Goal: Information Seeking & Learning: Check status

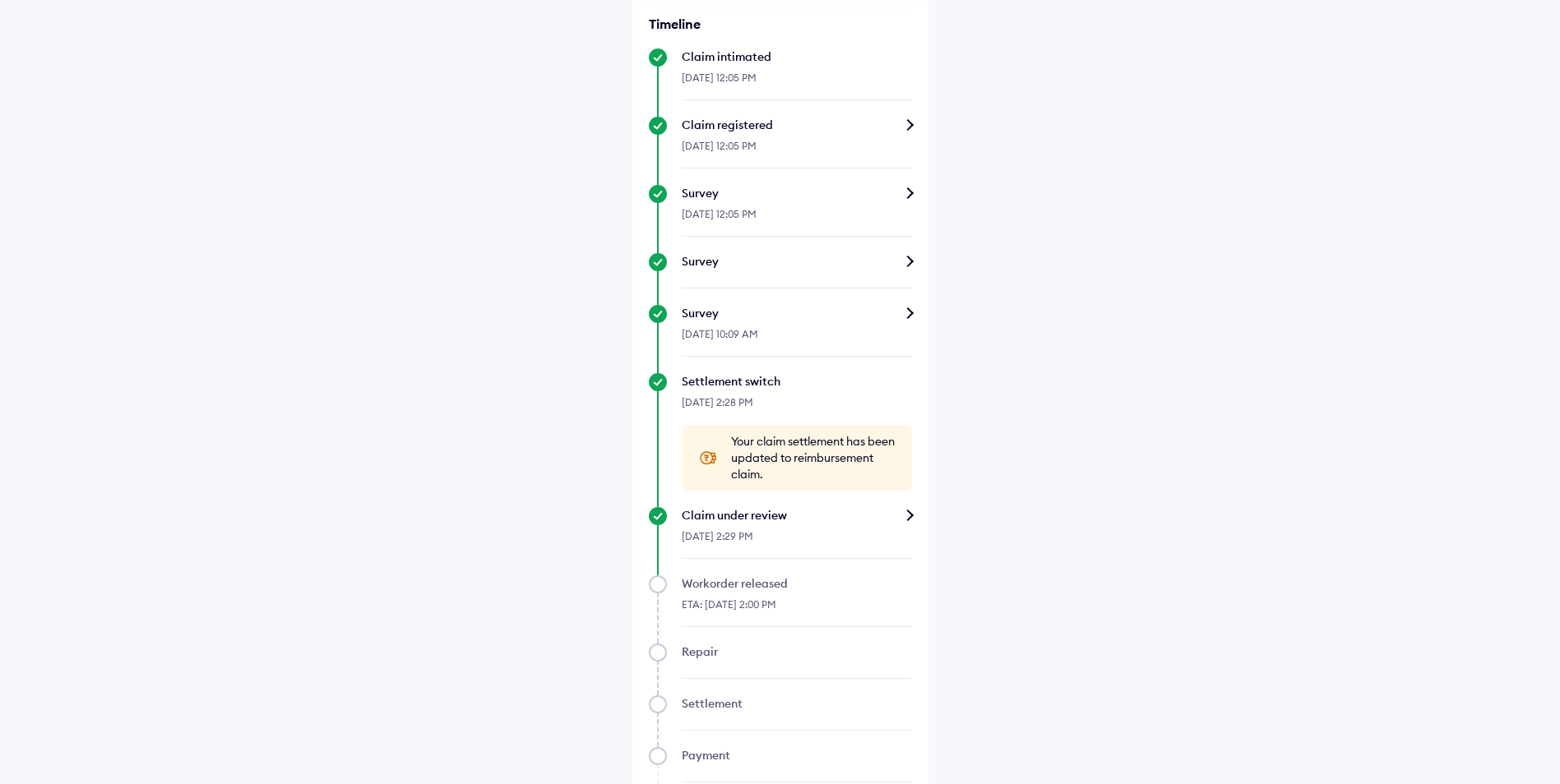
scroll to position [576, 0]
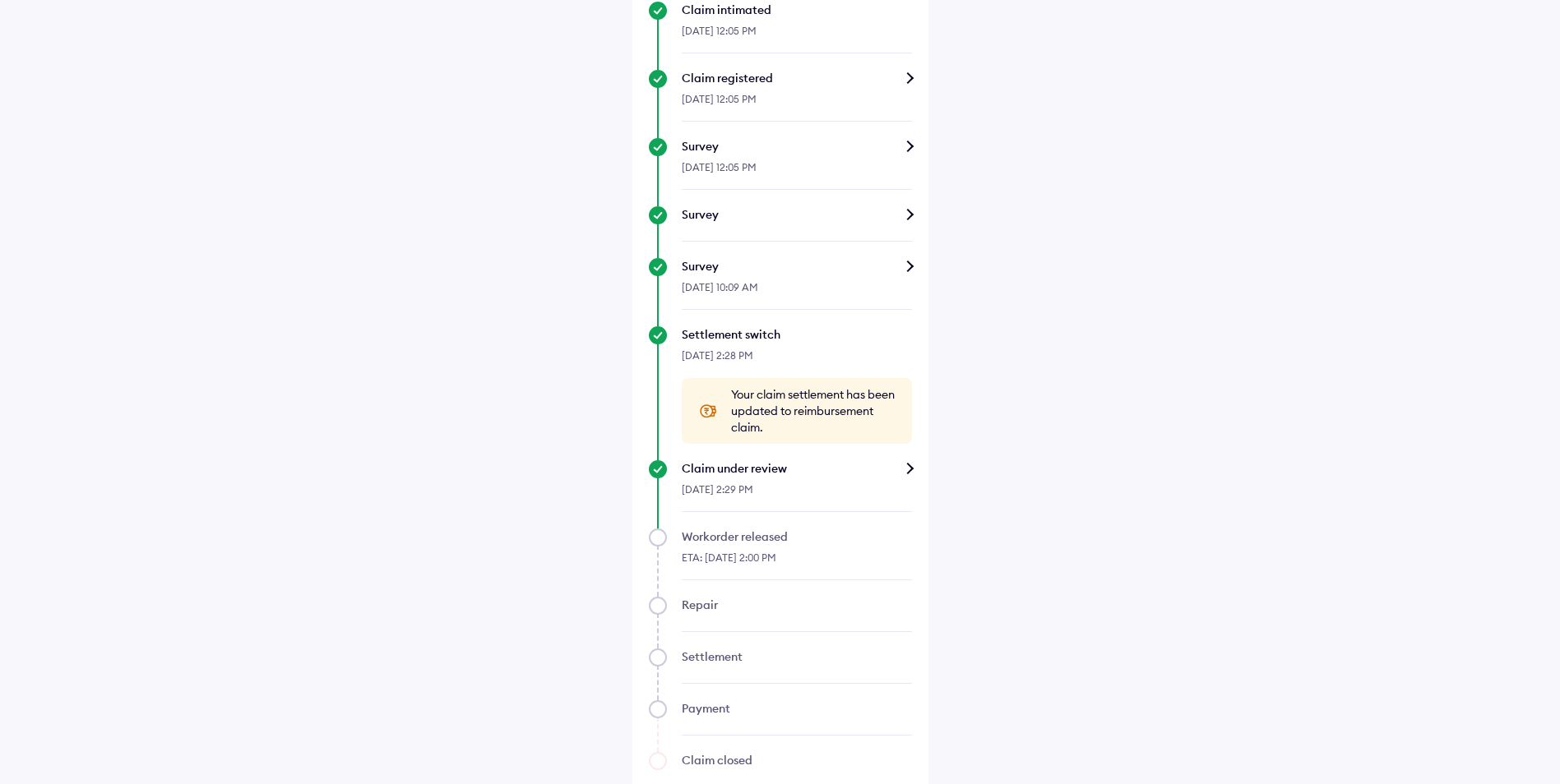
click at [910, 462] on div "Claim under review" at bounding box center [797, 469] width 230 height 17
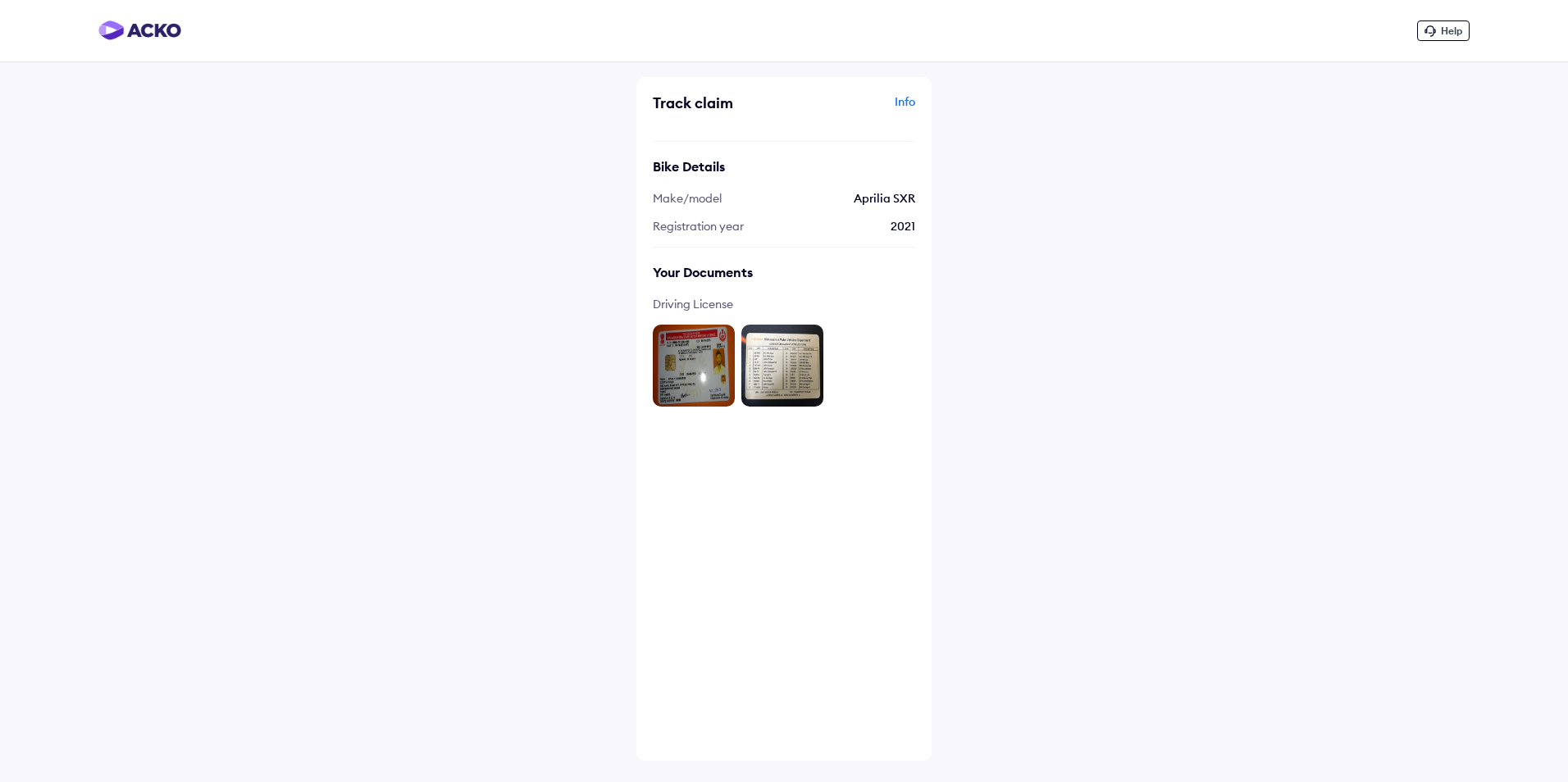
click at [911, 103] on div "Info" at bounding box center [852, 109] width 127 height 31
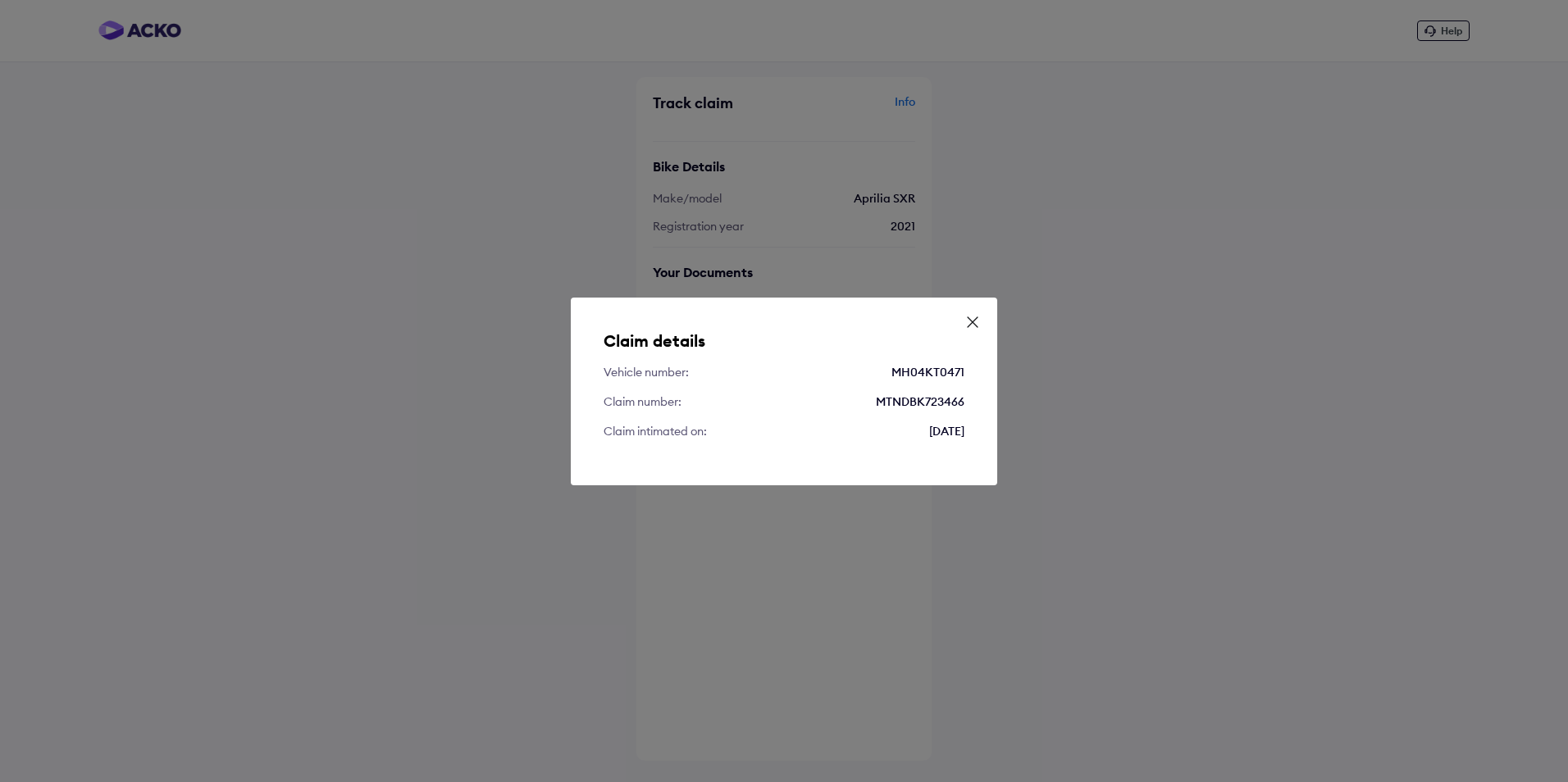
click at [972, 323] on icon at bounding box center [972, 323] width 17 height 17
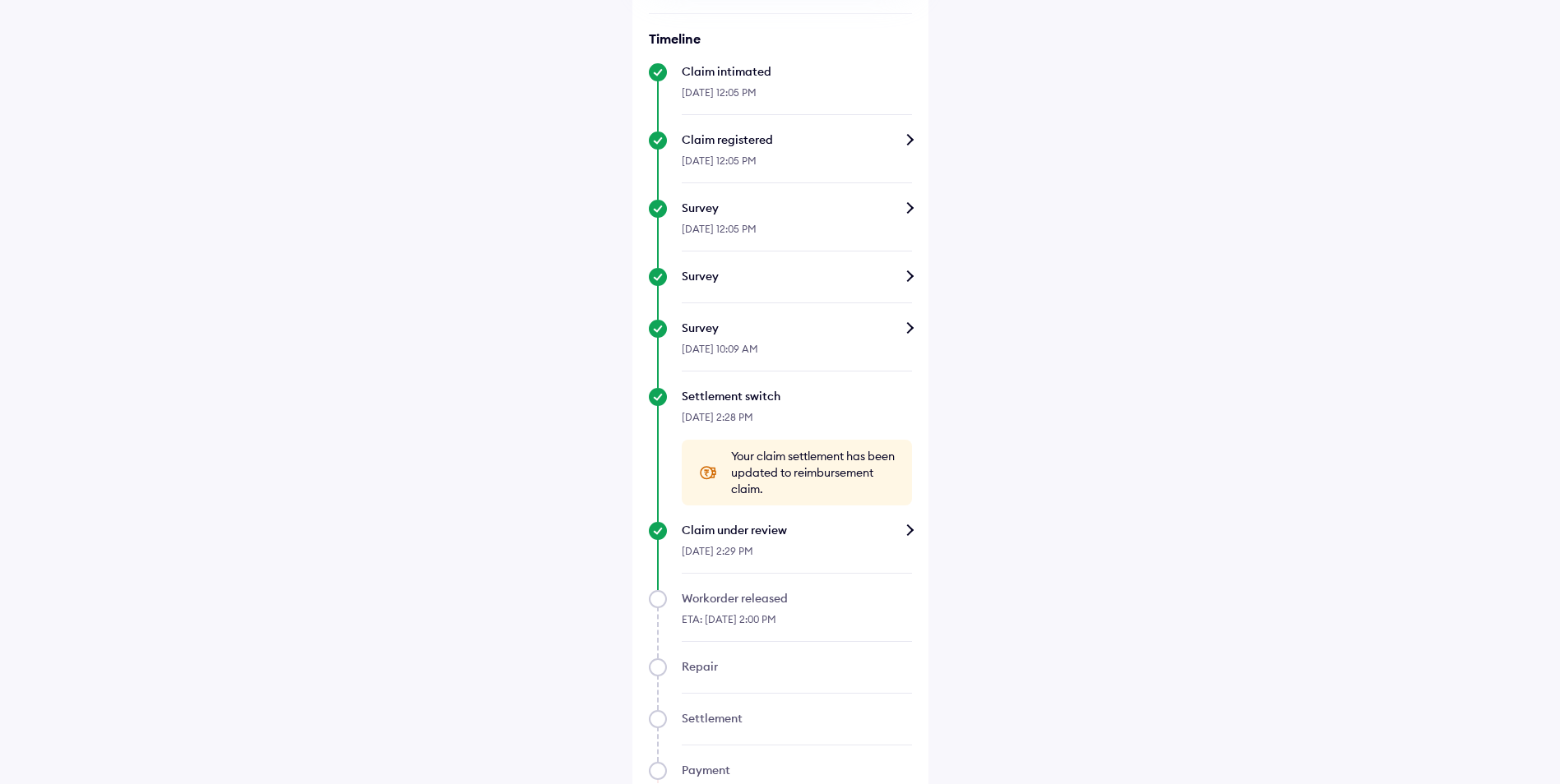
scroll to position [576, 0]
